Goal: Download file/media

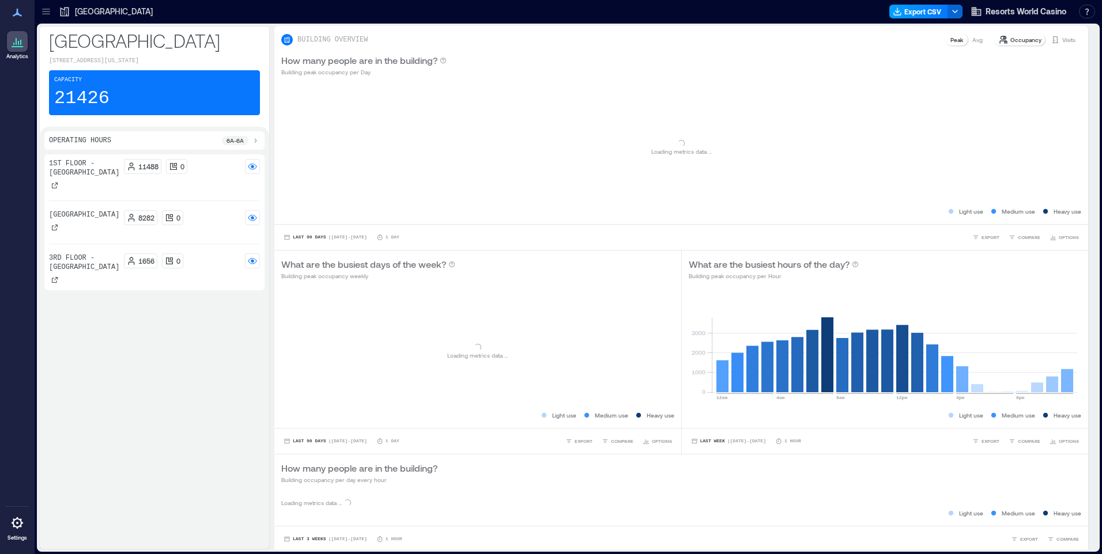
click at [917, 10] on button "Export CSV" at bounding box center [918, 12] width 59 height 14
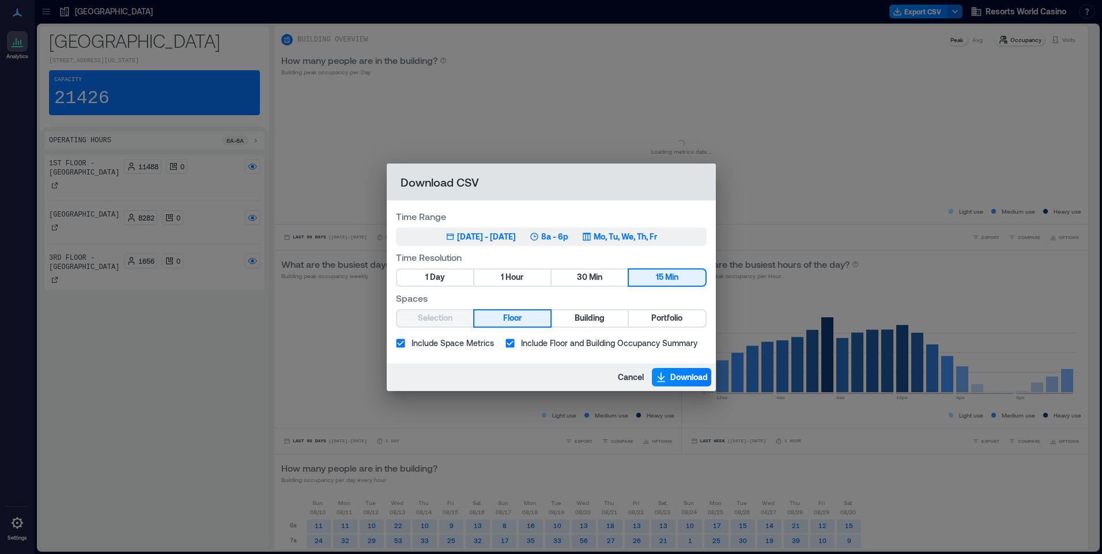
click at [631, 231] on p "Mo, Tu, We, Th, Fr" at bounding box center [625, 237] width 63 height 12
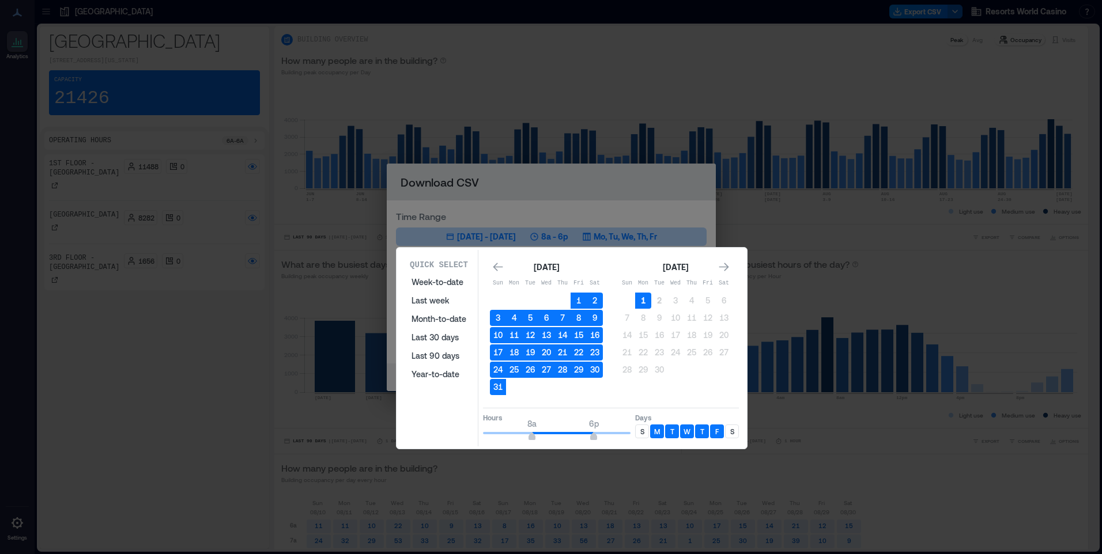
click at [645, 300] on button "1" at bounding box center [643, 301] width 16 height 16
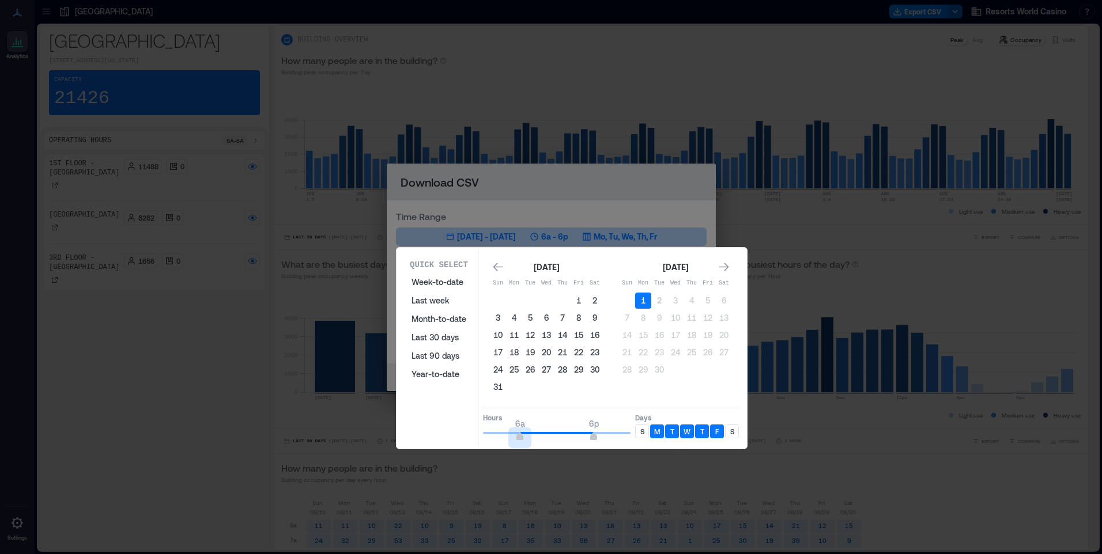
type input "*"
drag, startPoint x: 526, startPoint y: 435, endPoint x: 440, endPoint y: 419, distance: 87.4
click at [440, 419] on div "Quick Select Week-to-date Last week Month-to-date Last 30 days Last 90 days Yea…" at bounding box center [571, 348] width 343 height 197
type input "**"
drag, startPoint x: 637, startPoint y: 437, endPoint x: 644, endPoint y: 438, distance: 6.9
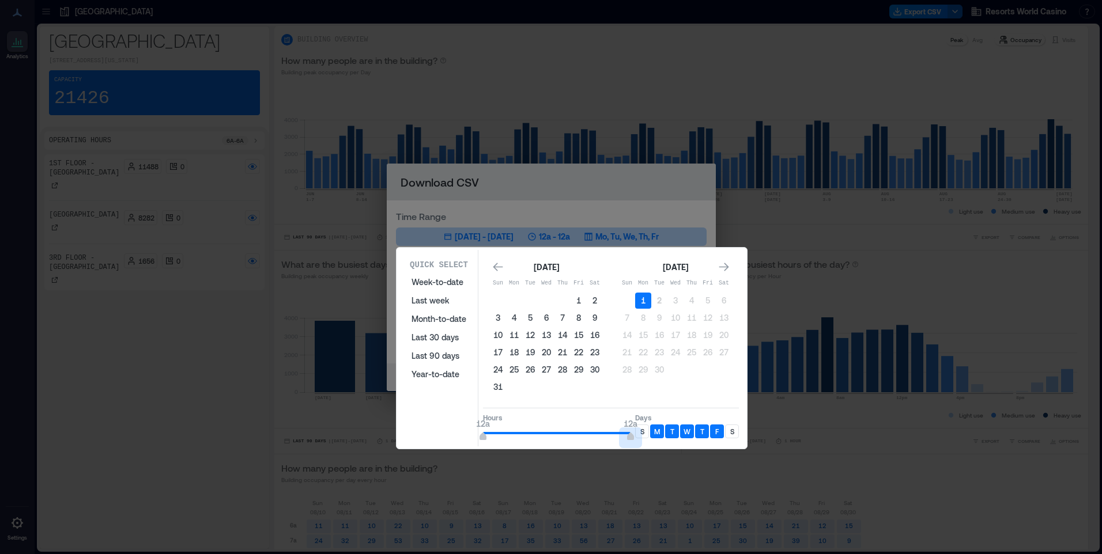
click at [644, 438] on div "Hours 12a 12a Days S M T W T F S" at bounding box center [611, 425] width 256 height 34
click at [644, 433] on p "S" at bounding box center [642, 431] width 4 height 9
click at [734, 432] on p "S" at bounding box center [732, 431] width 4 height 9
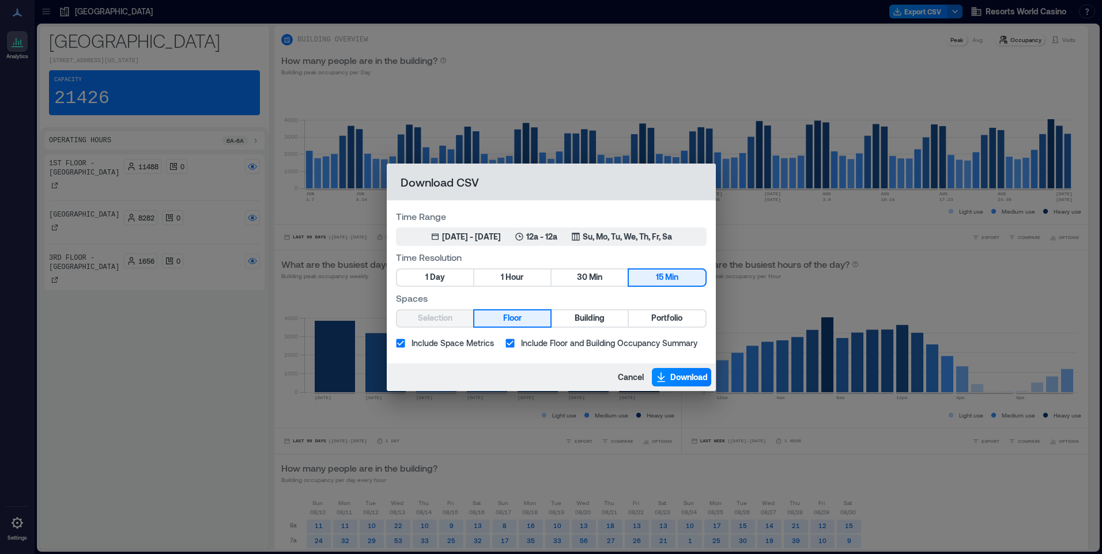
drag, startPoint x: 632, startPoint y: 198, endPoint x: 626, endPoint y: 207, distance: 11.4
click at [503, 274] on span "1" at bounding box center [502, 277] width 3 height 14
click at [664, 313] on span "Portfolio" at bounding box center [666, 318] width 31 height 14
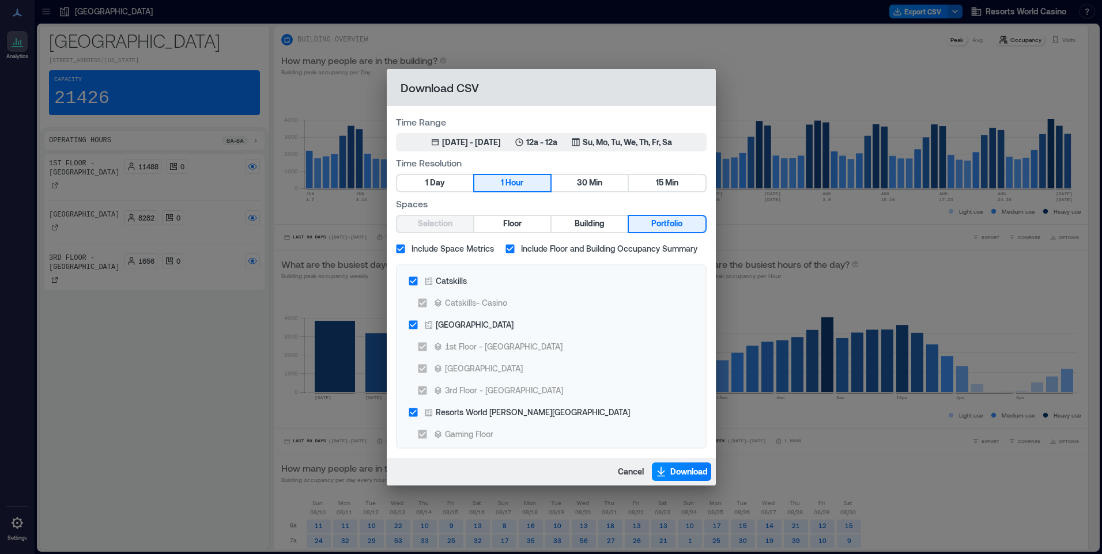
click at [452, 250] on span "Include Space Metrics" at bounding box center [452, 249] width 82 height 12
click at [447, 279] on div "Catskills" at bounding box center [451, 281] width 31 height 12
click at [490, 409] on div "Resorts World [PERSON_NAME][GEOGRAPHIC_DATA]" at bounding box center [533, 412] width 194 height 12
click at [693, 467] on span "Download" at bounding box center [688, 472] width 37 height 12
